Goal: Navigation & Orientation: Find specific page/section

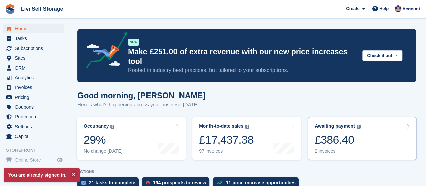
click at [326, 148] on div "2 invoices" at bounding box center [338, 151] width 46 height 6
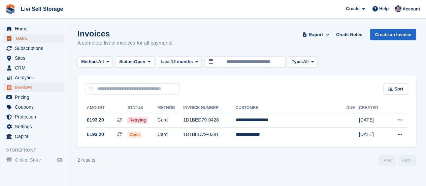
click at [24, 38] on span "Tasks" at bounding box center [35, 38] width 40 height 9
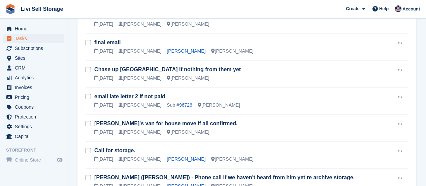
scroll to position [337, 0]
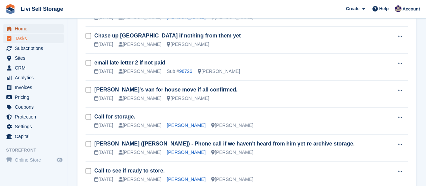
click at [20, 30] on span "Home" at bounding box center [35, 28] width 40 height 9
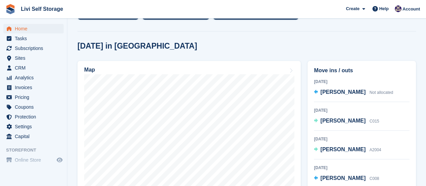
scroll to position [202, 0]
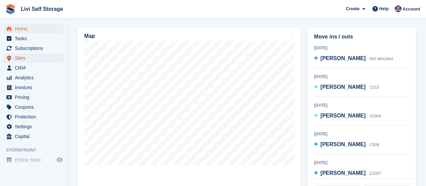
click at [18, 57] on span "Sites" at bounding box center [35, 57] width 40 height 9
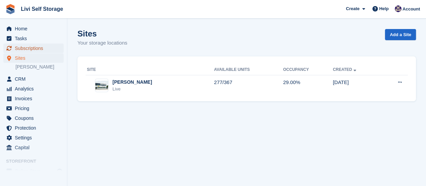
click at [19, 49] on span "Subscriptions" at bounding box center [35, 47] width 40 height 9
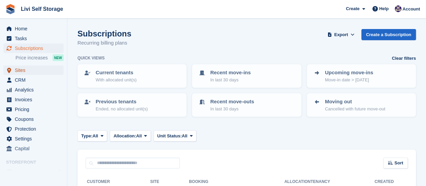
click at [21, 70] on span "Sites" at bounding box center [35, 69] width 40 height 9
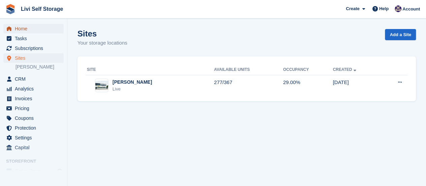
click at [21, 28] on span "Home" at bounding box center [35, 28] width 40 height 9
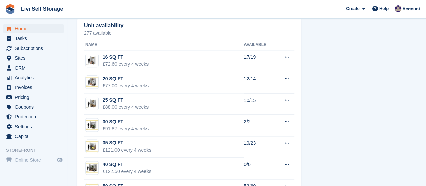
scroll to position [404, 0]
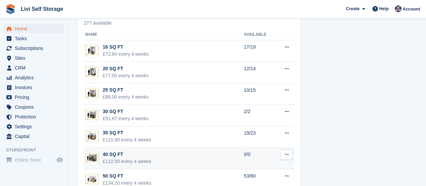
click at [114, 151] on div "40 SQ FT" at bounding box center [127, 154] width 48 height 7
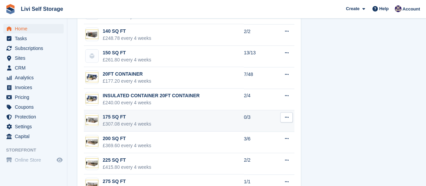
scroll to position [818, 0]
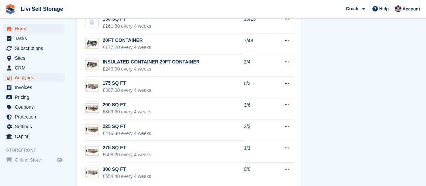
click at [20, 78] on span "Analytics" at bounding box center [35, 77] width 40 height 9
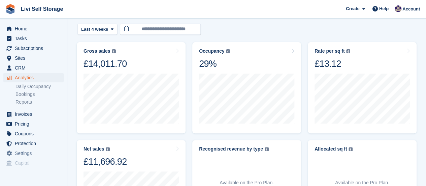
scroll to position [34, 0]
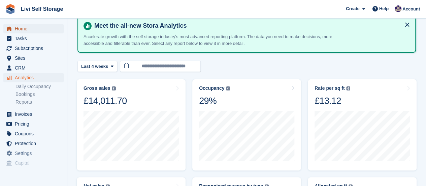
click at [23, 30] on span "Home" at bounding box center [35, 28] width 40 height 9
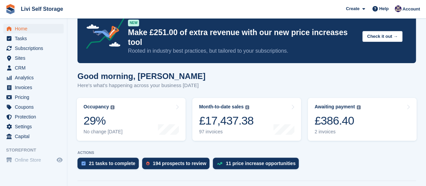
scroll to position [34, 0]
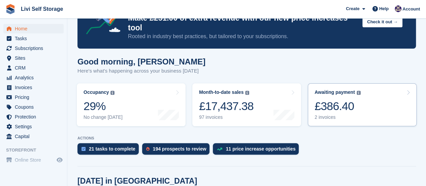
click at [324, 114] on div "2 invoices" at bounding box center [338, 117] width 46 height 6
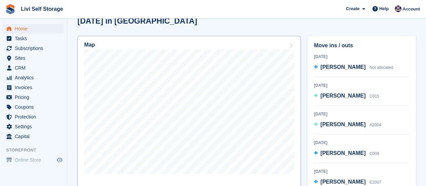
scroll to position [202, 0]
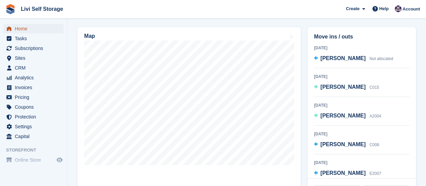
click at [16, 29] on span "Home" at bounding box center [35, 28] width 40 height 9
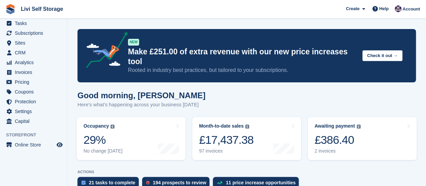
scroll to position [15, 0]
click at [20, 122] on span "Capital" at bounding box center [35, 120] width 40 height 9
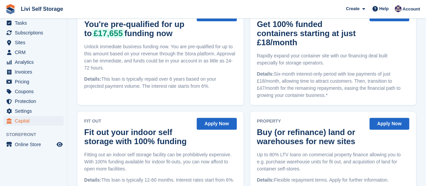
scroll to position [129, 0]
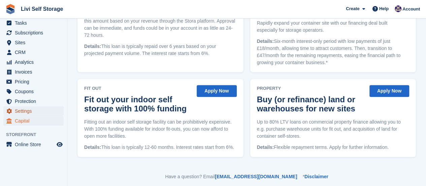
click at [25, 114] on span "Settings" at bounding box center [35, 110] width 40 height 9
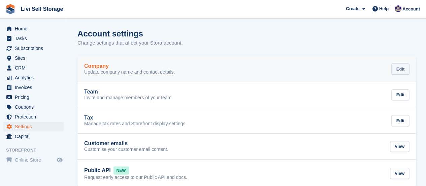
click at [404, 67] on div "Edit" at bounding box center [400, 68] width 18 height 11
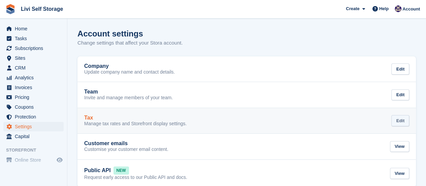
click at [405, 120] on div "Edit" at bounding box center [400, 120] width 18 height 11
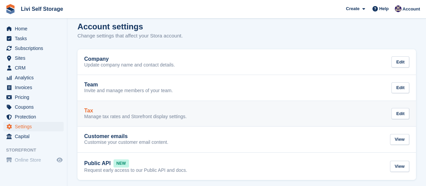
scroll to position [11, 0]
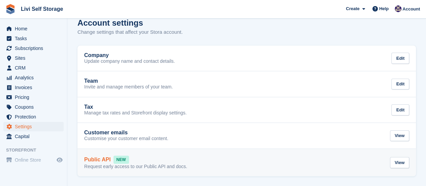
click at [164, 165] on p "Request early access to our Public API and docs." at bounding box center [135, 166] width 103 height 6
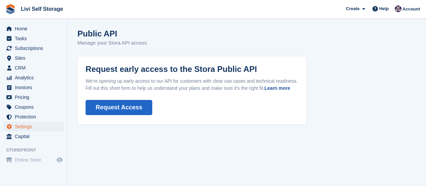
click at [274, 88] on link "Learn more" at bounding box center [277, 87] width 26 height 5
click at [27, 116] on span "Protection" at bounding box center [35, 116] width 40 height 9
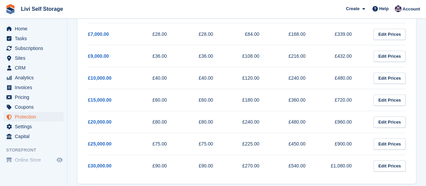
scroll to position [188, 0]
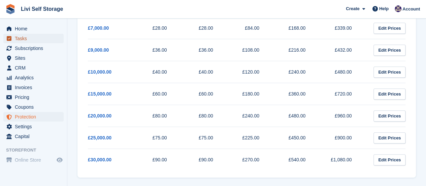
click at [18, 39] on span "Tasks" at bounding box center [35, 38] width 40 height 9
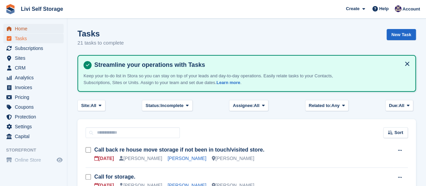
click at [20, 29] on span "Home" at bounding box center [35, 28] width 40 height 9
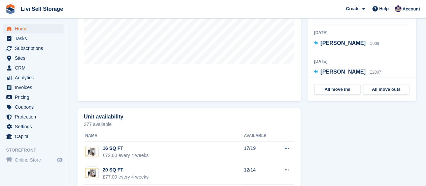
scroll to position [337, 0]
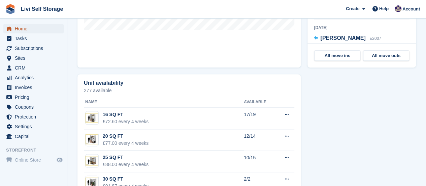
click at [25, 30] on span "Home" at bounding box center [35, 28] width 40 height 9
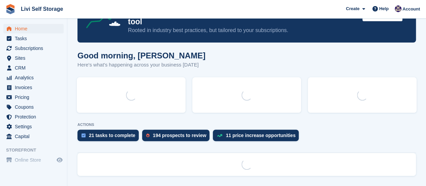
scroll to position [0, 0]
